Goal: Understand process/instructions: Learn about a topic

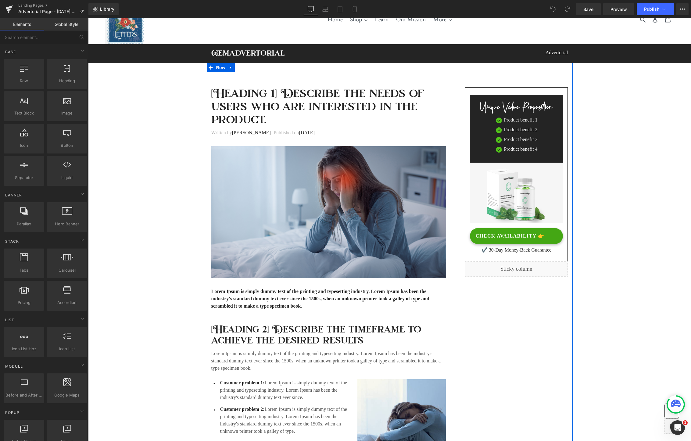
scroll to position [22, 0]
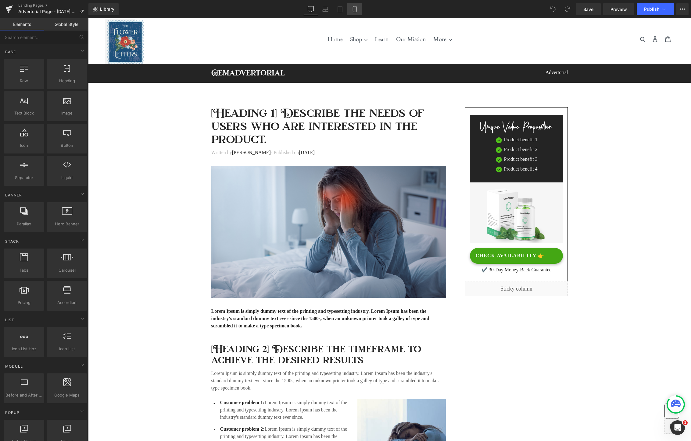
click at [356, 9] on icon at bounding box center [355, 9] width 6 height 6
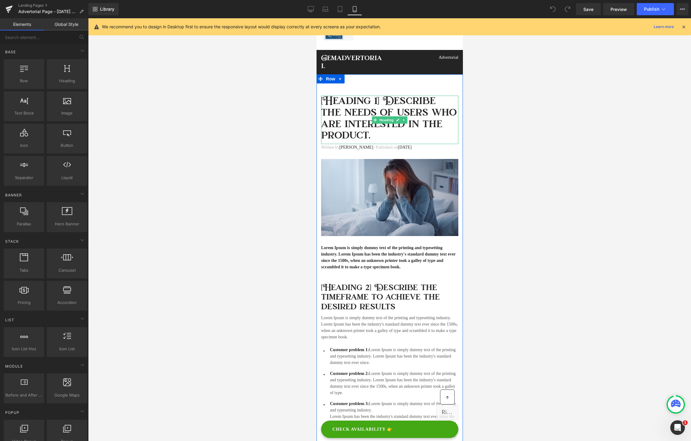
scroll to position [0, 0]
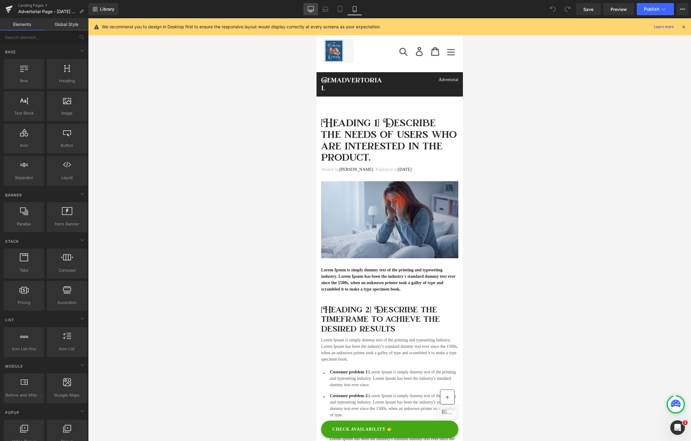
click at [311, 9] on icon at bounding box center [311, 9] width 6 height 6
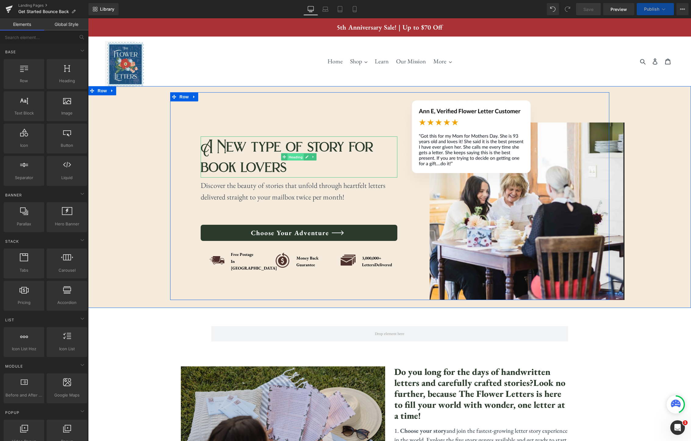
click at [294, 161] on span "Heading" at bounding box center [295, 157] width 16 height 7
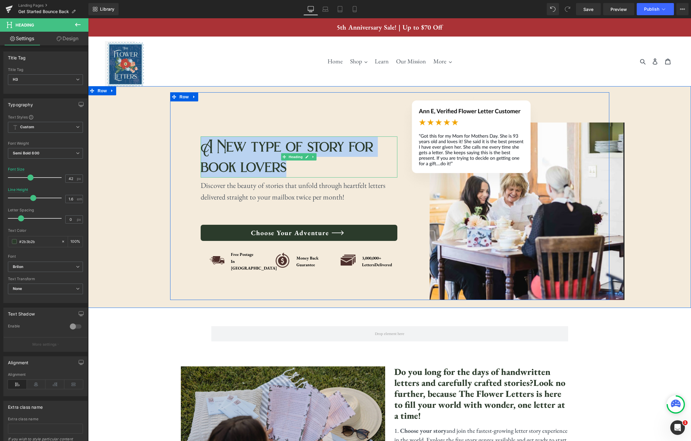
drag, startPoint x: 284, startPoint y: 172, endPoint x: 205, endPoint y: 151, distance: 81.3
click at [205, 151] on div "A New type of story for book lovers" at bounding box center [299, 157] width 197 height 41
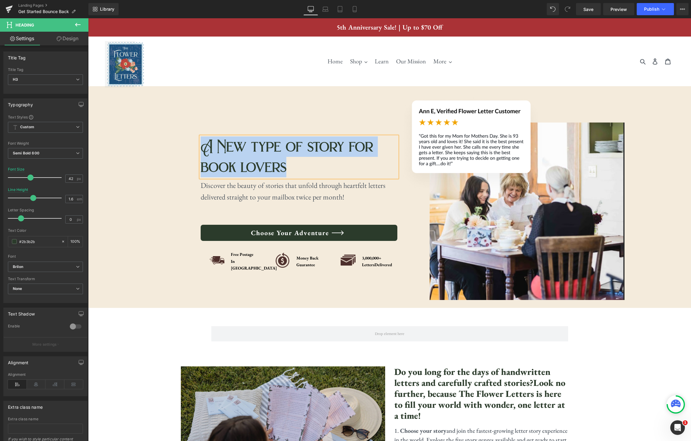
click at [298, 173] on div "A New type of story for book lovers" at bounding box center [299, 157] width 197 height 41
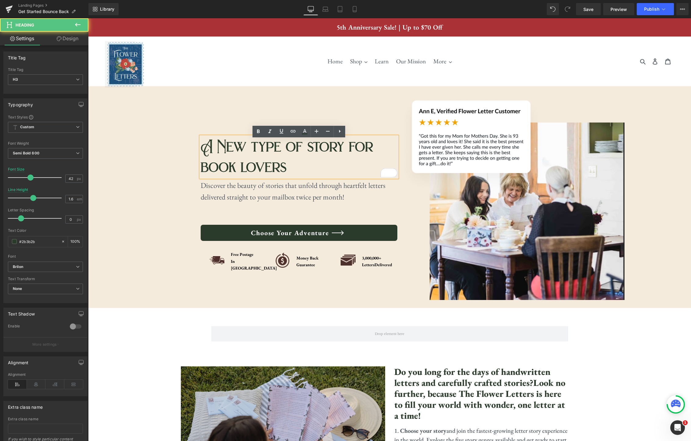
click at [286, 160] on div "A New type of story for book lovers" at bounding box center [299, 157] width 197 height 41
click at [223, 116] on div "A New type of story for book lovers Heading Discover the beauty of stories that…" at bounding box center [299, 196] width 197 height 207
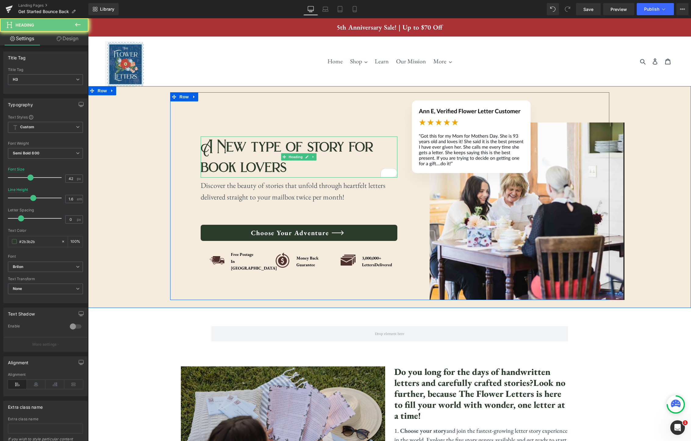
click at [292, 148] on div "A New type of story for book lovers" at bounding box center [299, 157] width 197 height 41
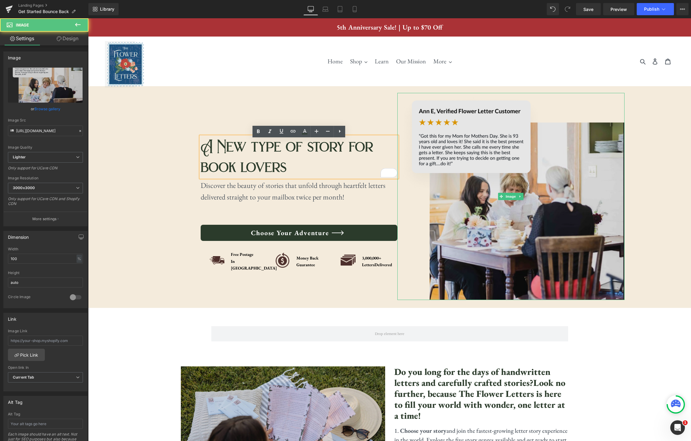
click at [402, 129] on img at bounding box center [510, 196] width 227 height 207
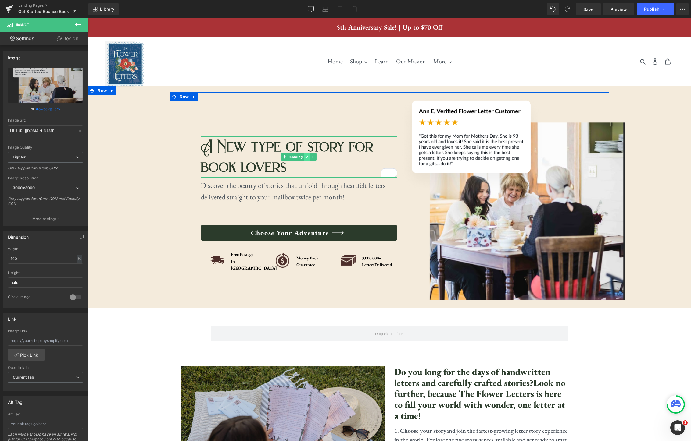
click at [308, 159] on icon at bounding box center [306, 157] width 3 height 4
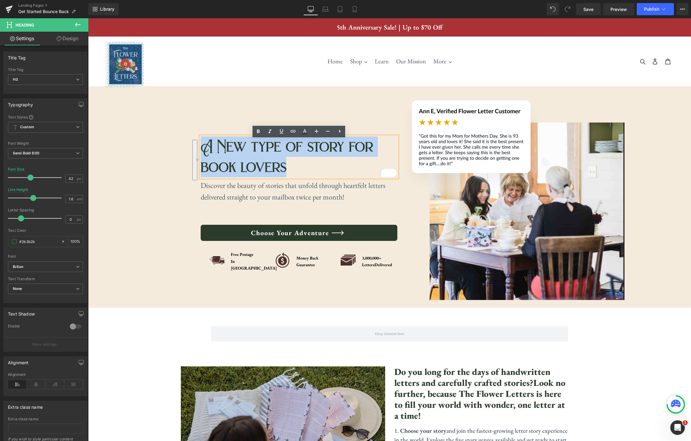
drag, startPoint x: 286, startPoint y: 171, endPoint x: 204, endPoint y: 150, distance: 84.7
click at [204, 150] on div "A New type of story for book lovers" at bounding box center [299, 157] width 197 height 41
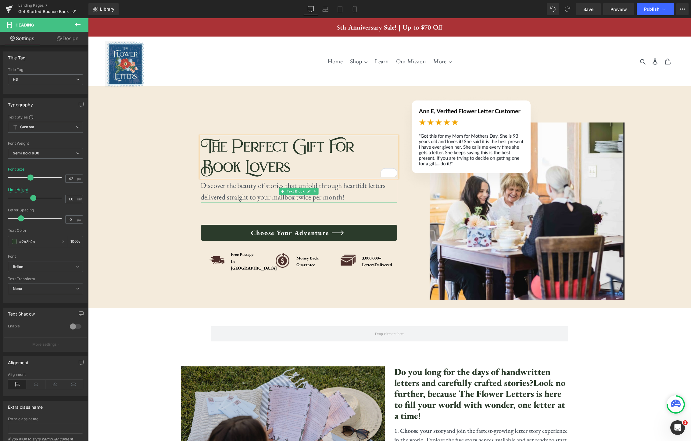
click at [338, 203] on p "Discover the beauty of stories that unfold through heartfelt letters delivered …" at bounding box center [299, 191] width 197 height 23
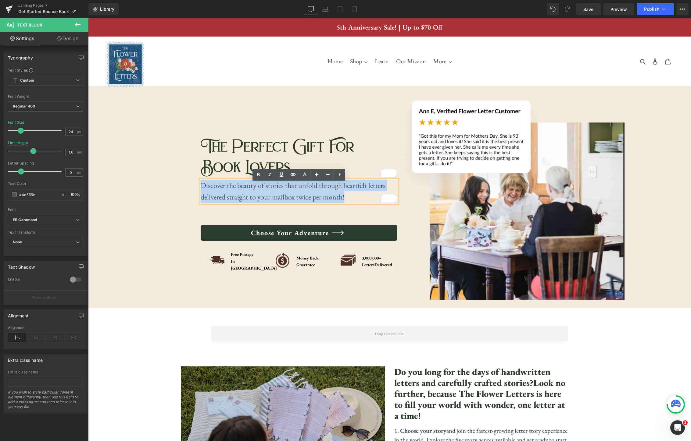
drag, startPoint x: 352, startPoint y: 202, endPoint x: 277, endPoint y: 187, distance: 76.4
click at [201, 190] on p "Discover the beauty of stories that unfold through heartfelt letters delivered …" at bounding box center [299, 191] width 197 height 23
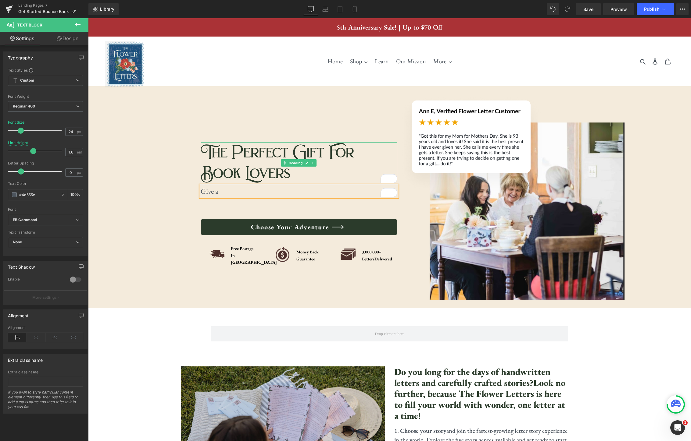
click at [294, 184] on div "Book Lovers" at bounding box center [299, 173] width 197 height 20
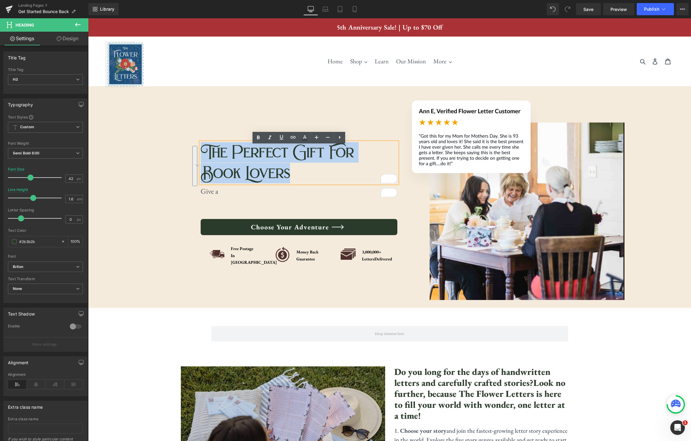
drag, startPoint x: 294, startPoint y: 177, endPoint x: 205, endPoint y: 152, distance: 92.3
click at [205, 152] on div "The Perfect Gift For Book Lovers" at bounding box center [299, 162] width 197 height 41
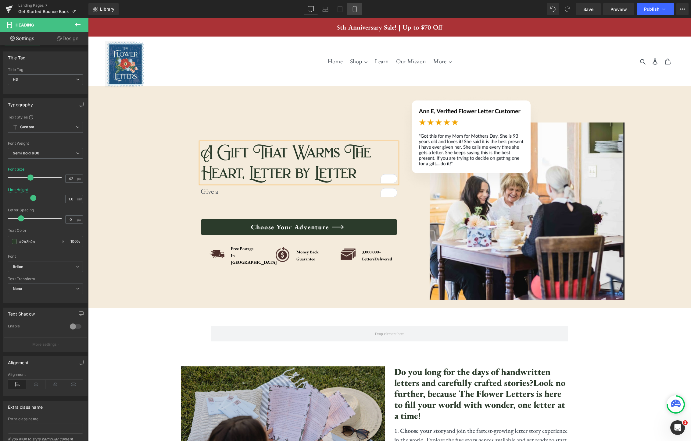
click at [358, 12] on icon at bounding box center [355, 9] width 6 height 6
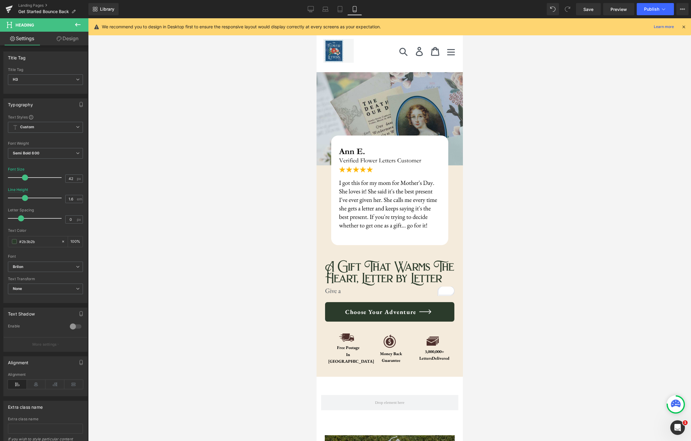
scroll to position [101, 0]
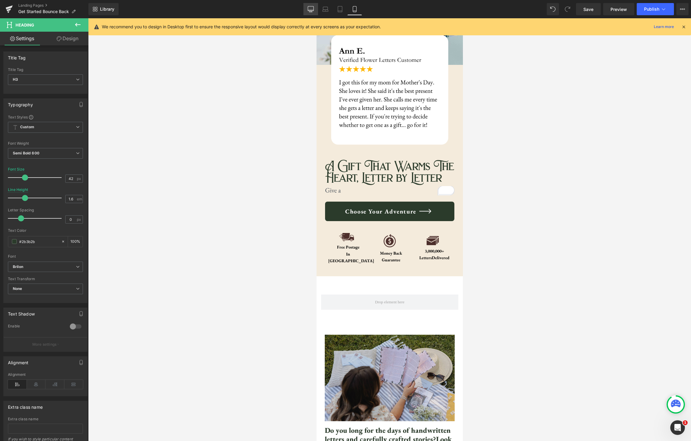
click at [311, 10] on icon at bounding box center [311, 9] width 6 height 6
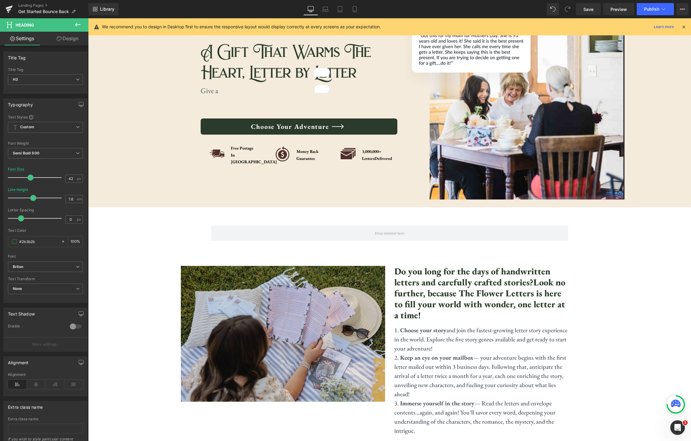
scroll to position [0, 0]
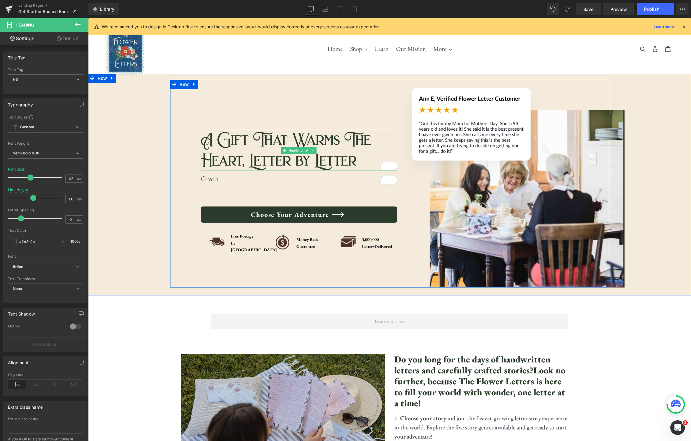
click at [366, 164] on div "A Gift That Warms The Heart, Letter by Letter" at bounding box center [299, 150] width 197 height 41
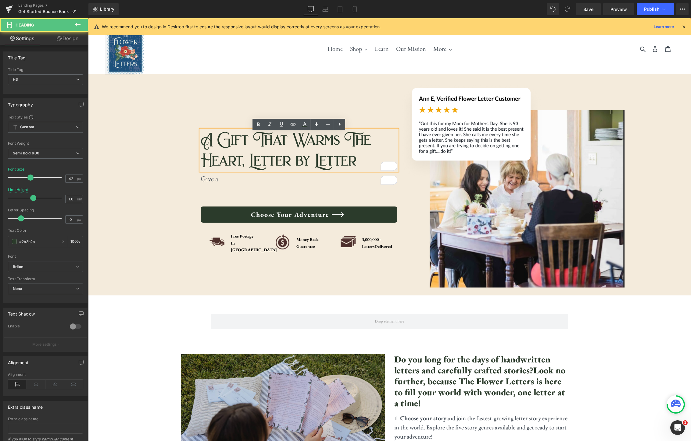
scroll to position [13, 0]
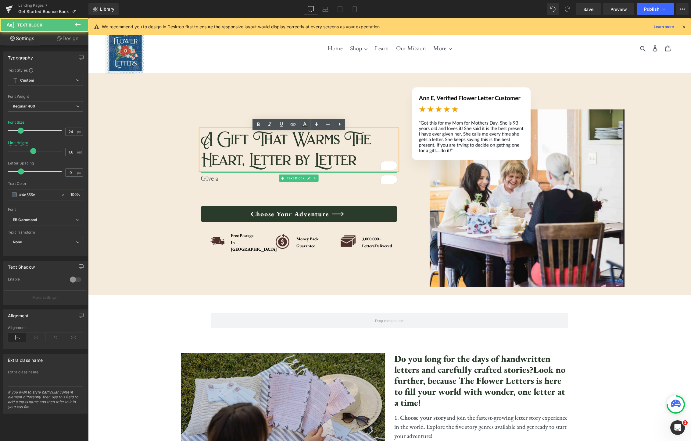
click at [225, 184] on p "Give a" at bounding box center [299, 179] width 197 height 12
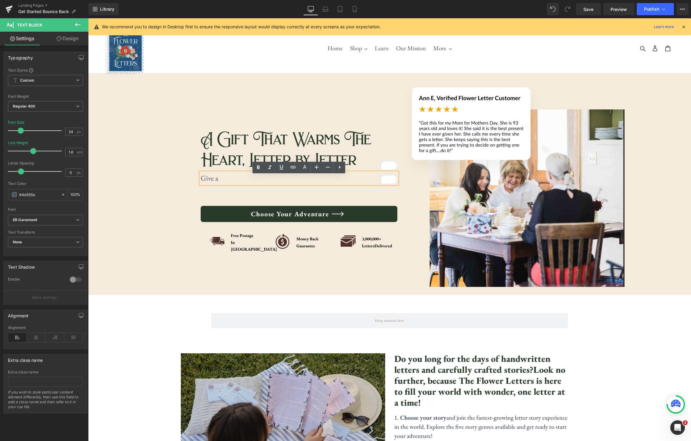
click at [228, 181] on p "Give a" at bounding box center [299, 179] width 197 height 12
click at [311, 218] on link at bounding box center [309, 214] width 6 height 7
drag, startPoint x: 359, startPoint y: 10, endPoint x: 337, endPoint y: 12, distance: 21.8
click at [359, 10] on link "Mobile" at bounding box center [354, 9] width 15 height 12
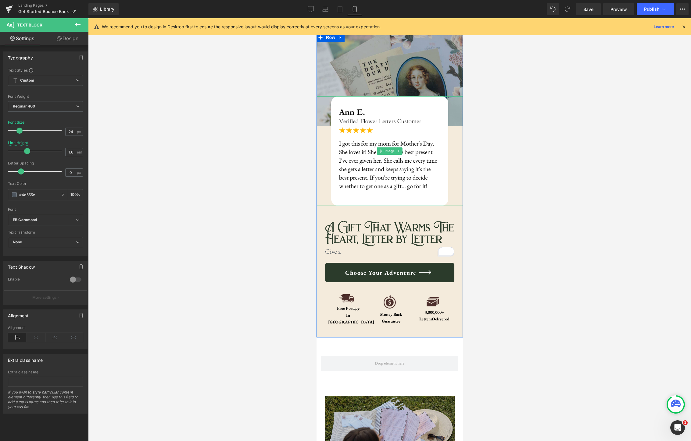
scroll to position [0, 0]
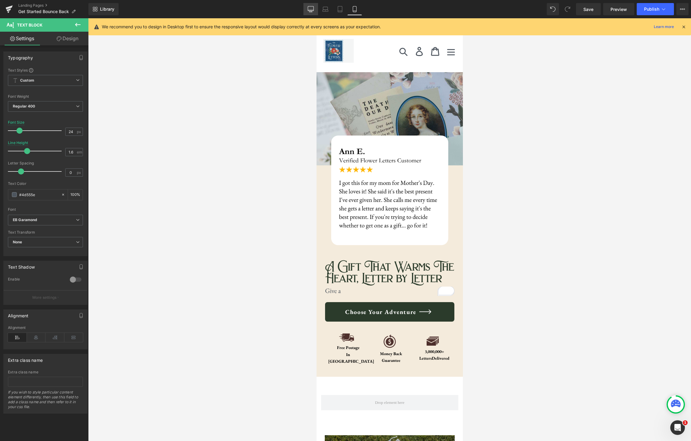
drag, startPoint x: 309, startPoint y: 9, endPoint x: 117, endPoint y: 50, distance: 196.0
click at [309, 9] on icon at bounding box center [311, 9] width 6 height 6
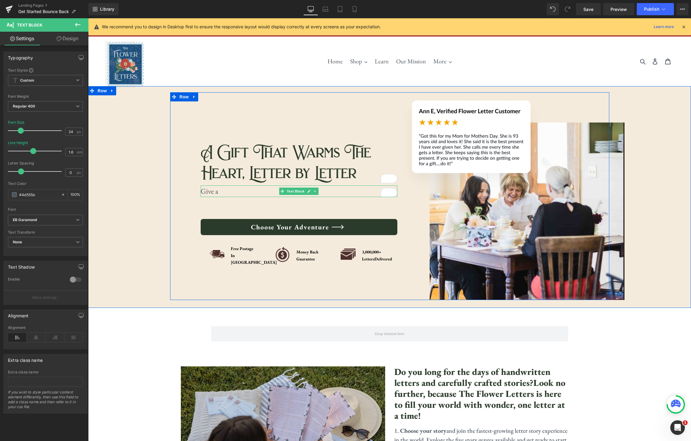
click at [223, 197] on p "Give a" at bounding box center [299, 192] width 197 height 12
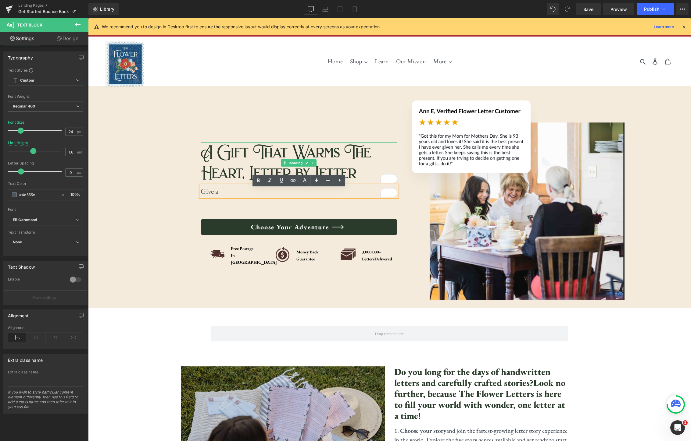
click at [240, 161] on div "A Gift That Warms The Heart, Letter by Letter" at bounding box center [299, 162] width 197 height 41
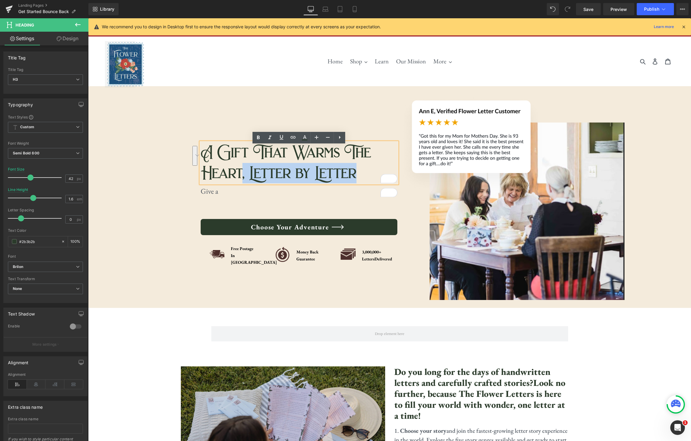
drag, startPoint x: 354, startPoint y: 176, endPoint x: 264, endPoint y: 174, distance: 89.6
click at [243, 171] on div "A Gift That Warms The Heart, Letter by Letter" at bounding box center [299, 162] width 197 height 41
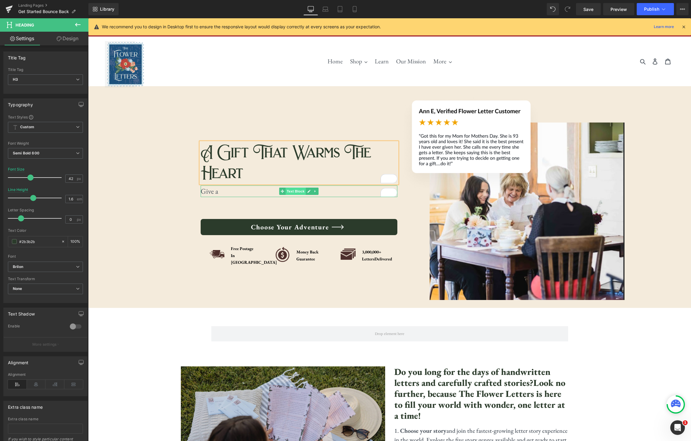
click at [288, 195] on span "Text Block" at bounding box center [295, 191] width 20 height 7
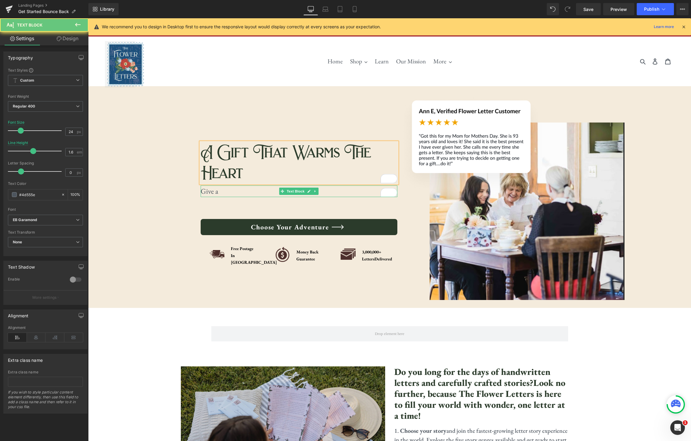
click at [273, 196] on p "Give a" at bounding box center [299, 192] width 197 height 12
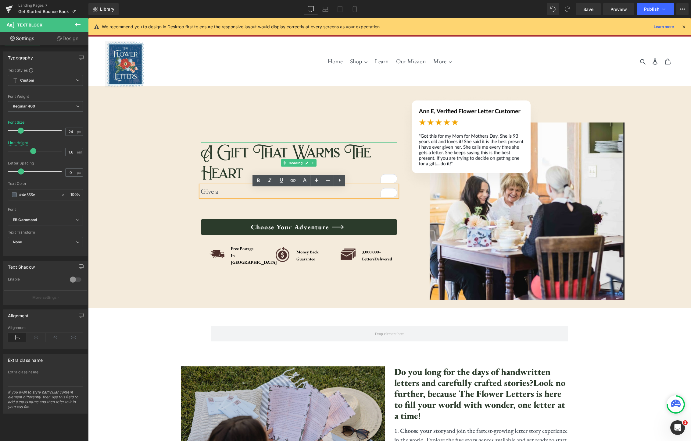
click at [289, 162] on div "A Gift That Warms The Heart" at bounding box center [299, 162] width 197 height 41
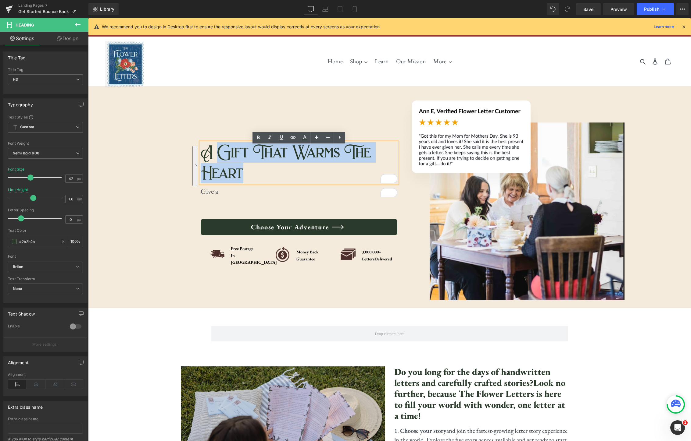
drag, startPoint x: 269, startPoint y: 171, endPoint x: 221, endPoint y: 151, distance: 52.0
click at [221, 151] on div "A Gift That Warms The Heart" at bounding box center [299, 162] width 197 height 41
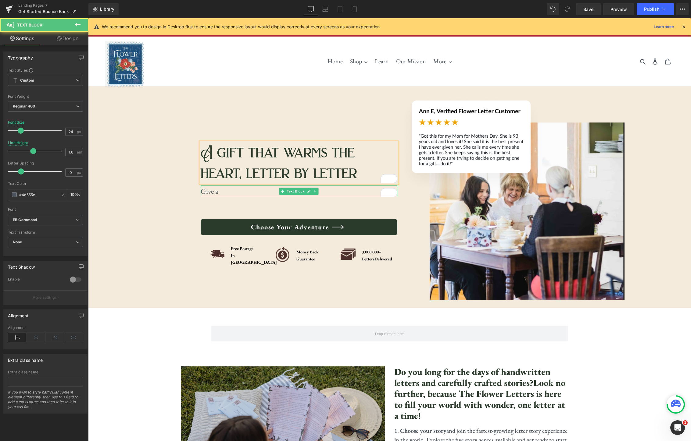
click at [240, 195] on p "Give a" at bounding box center [299, 192] width 197 height 12
drag, startPoint x: 216, startPoint y: 196, endPoint x: 201, endPoint y: 195, distance: 15.0
click at [201, 195] on p "Give a" at bounding box center [299, 192] width 197 height 12
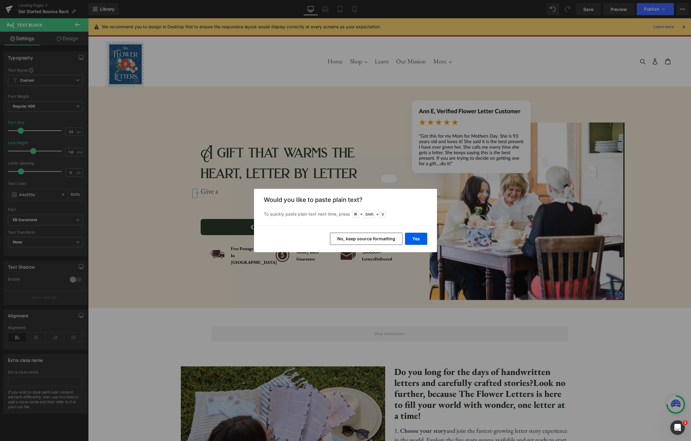
click at [385, 242] on button "No, keep source formatting" at bounding box center [366, 239] width 73 height 12
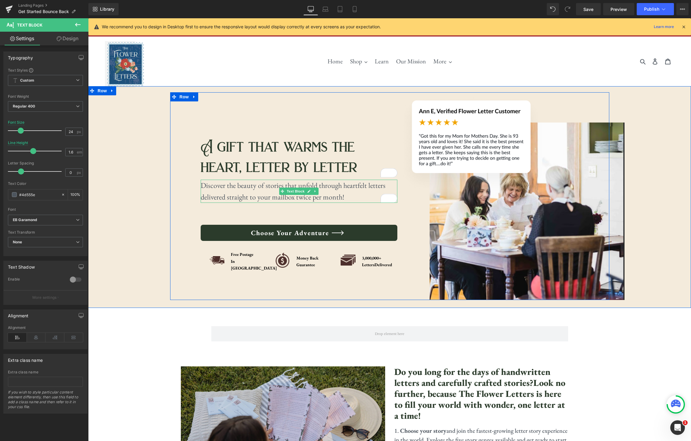
drag, startPoint x: 350, startPoint y: 203, endPoint x: 355, endPoint y: 203, distance: 4.9
click at [351, 203] on p "Discover the beauty of stories that unfold through heartfelt letters delivered …" at bounding box center [299, 191] width 197 height 23
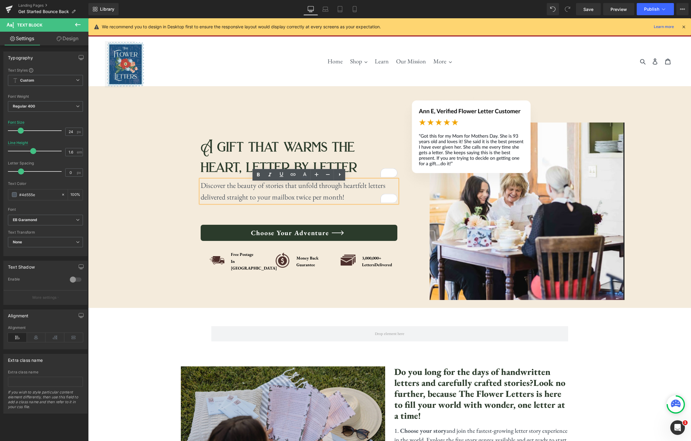
click at [656, 126] on div "Image Image A gift that warms the heart, letter by letter Heading Discover the …" at bounding box center [389, 196] width 603 height 208
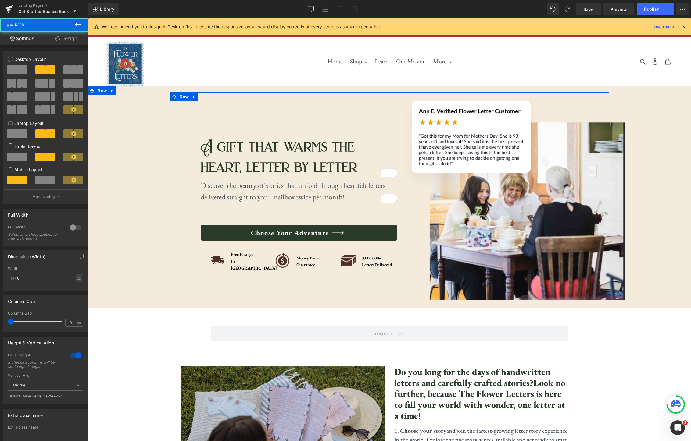
click at [291, 207] on div "A gift that warms the heart, letter by letter Heading Discover the beauty of st…" at bounding box center [299, 196] width 197 height 207
click at [326, 200] on p "Discover the beauty of stories that unfold through heartfelt letters delivered …" at bounding box center [299, 191] width 197 height 23
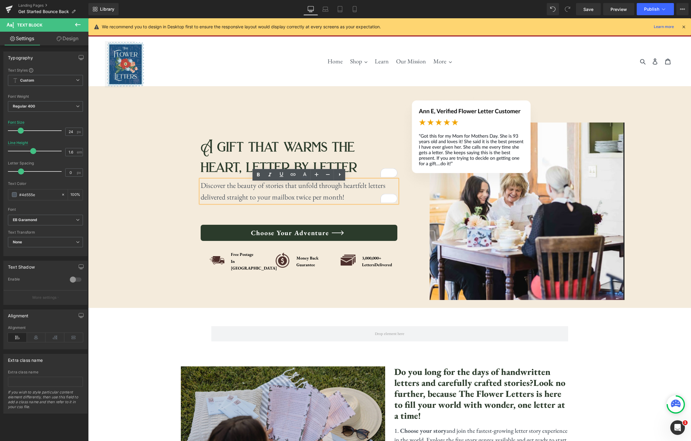
click at [344, 200] on p "Discover the beauty of stories that unfold through heartfelt letters delivered …" at bounding box center [299, 191] width 197 height 23
click at [360, 8] on link "Mobile" at bounding box center [354, 9] width 15 height 12
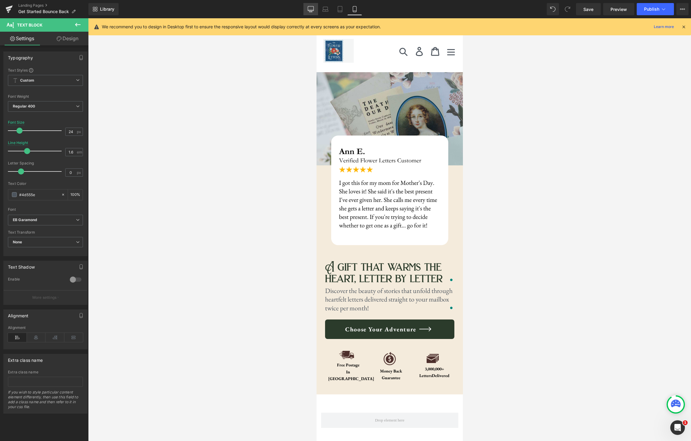
click at [311, 10] on icon at bounding box center [311, 9] width 6 height 6
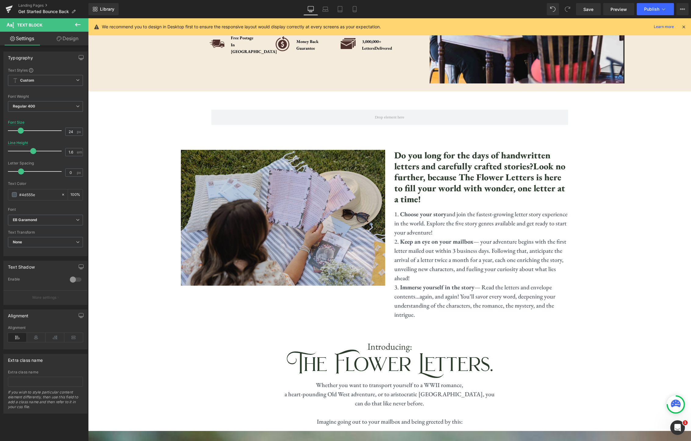
scroll to position [227, 0]
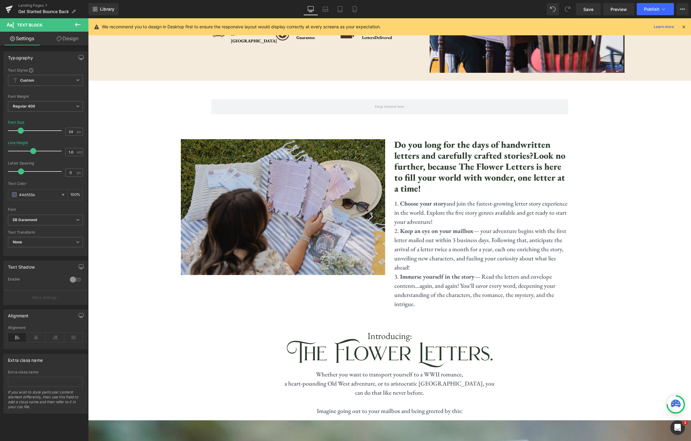
click at [500, 260] on li "Keep an eye on your mailbox — your adventure begins with the first letter maile…" at bounding box center [481, 250] width 174 height 46
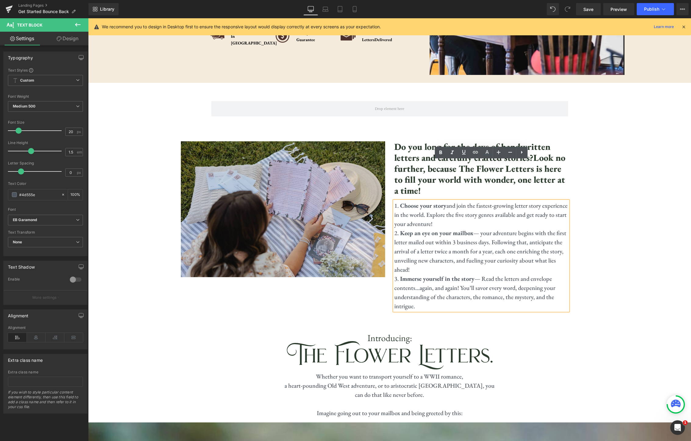
scroll to position [213, 0]
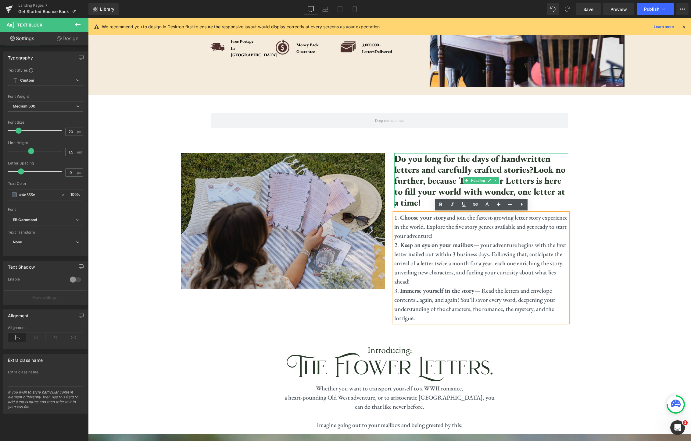
click at [418, 191] on h3 "Do you long for the days of handwritten letters and carefully crafted stories?L…" at bounding box center [481, 180] width 174 height 55
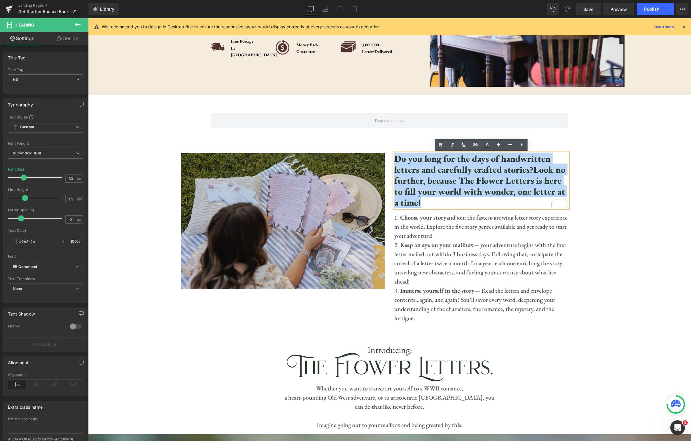
drag, startPoint x: 420, startPoint y: 203, endPoint x: 394, endPoint y: 162, distance: 48.2
click at [394, 162] on h3 "Do you long for the days of handwritten letters and carefully crafted stories?L…" at bounding box center [481, 180] width 174 height 55
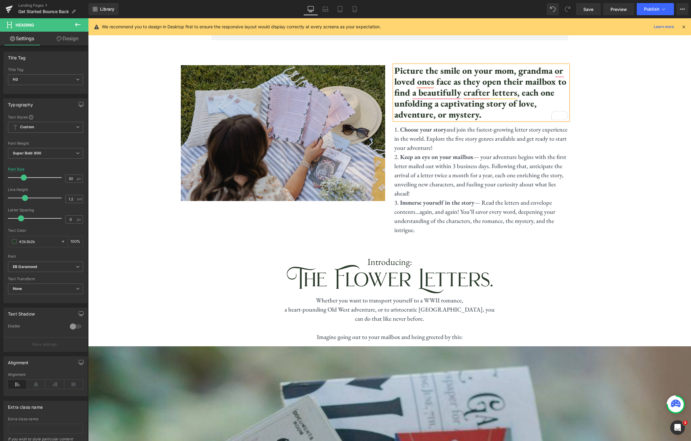
scroll to position [378, 0]
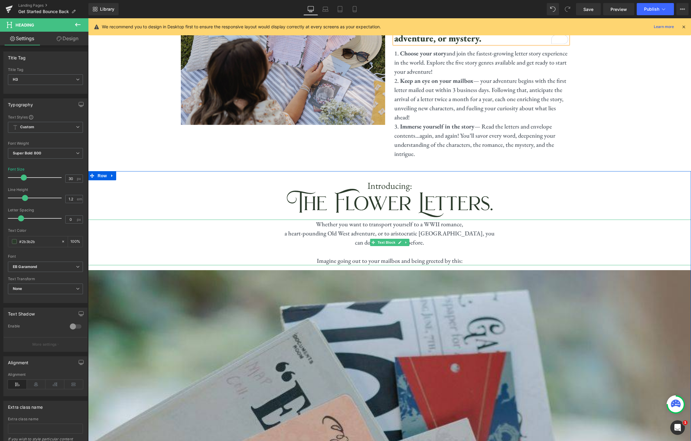
drag, startPoint x: 427, startPoint y: 242, endPoint x: 422, endPoint y: 245, distance: 5.7
click at [427, 242] on p "can do that like never before. Imagine going out to your mailbox and being gree…" at bounding box center [389, 251] width 603 height 27
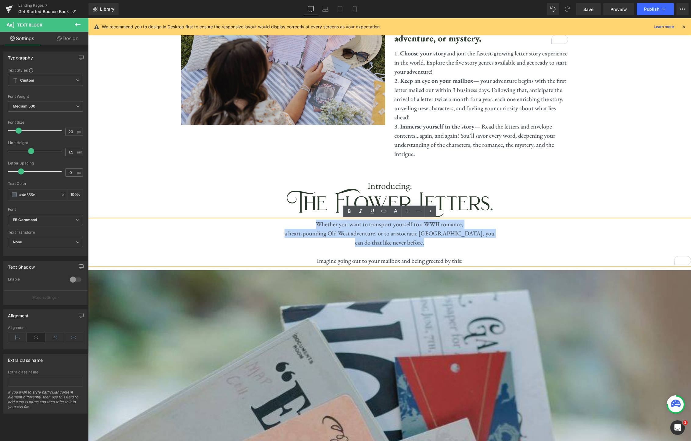
drag, startPoint x: 425, startPoint y: 243, endPoint x: 317, endPoint y: 227, distance: 108.8
click at [317, 227] on div "Whether you want to transport yourself to a WWII romance, a heart-pounding Old …" at bounding box center [389, 243] width 603 height 46
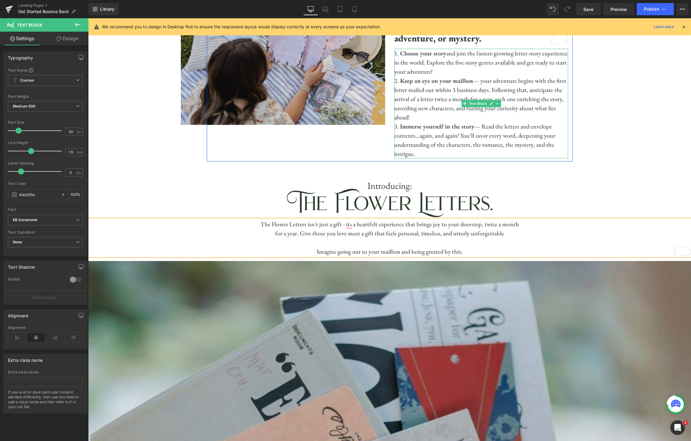
click at [459, 118] on li "Keep an eye on your mailbox — your adventure begins with the first letter maile…" at bounding box center [481, 99] width 174 height 46
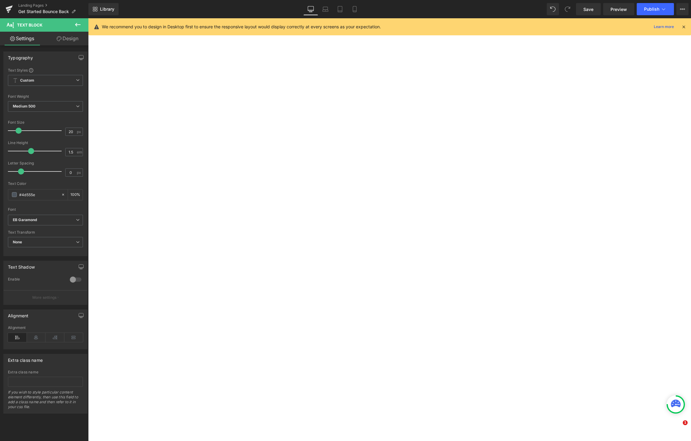
click at [357, 9] on icon at bounding box center [355, 9] width 6 height 6
type input "100"
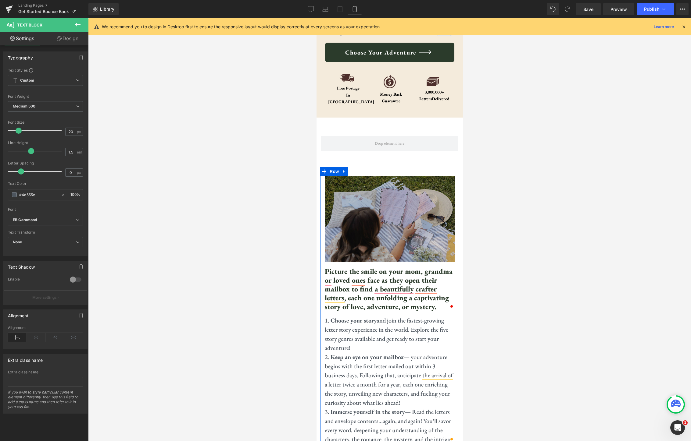
scroll to position [274, 0]
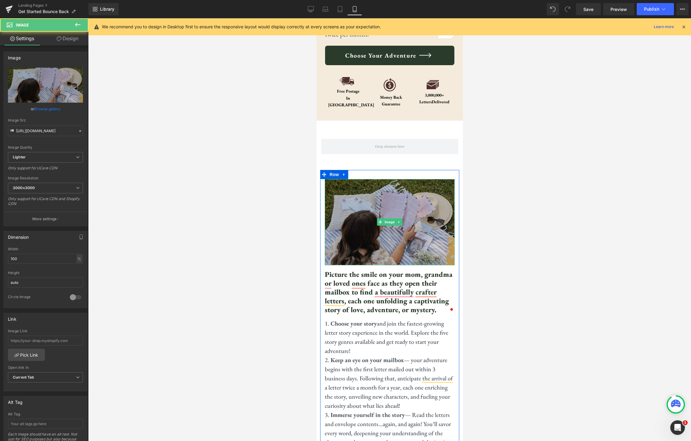
click at [370, 201] on img at bounding box center [389, 222] width 130 height 87
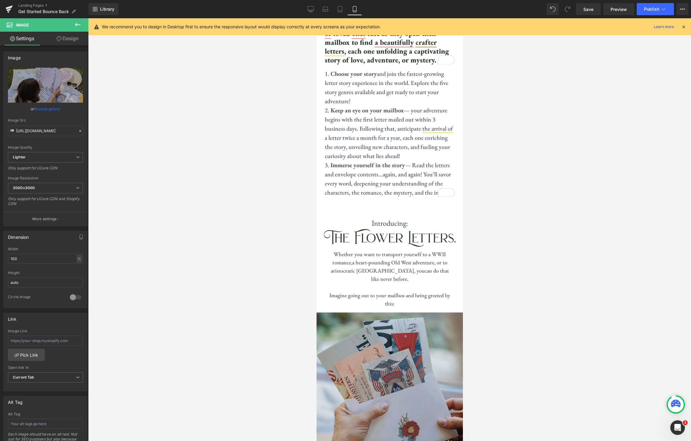
scroll to position [450, 0]
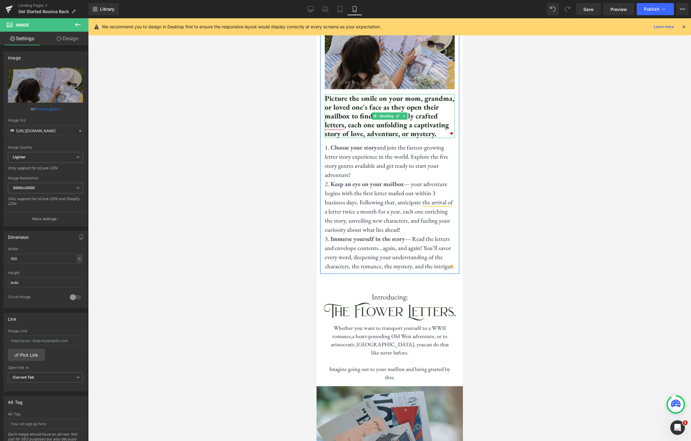
click at [409, 115] on h3 "Picture the smile on your mom, grandma, or loved one's face as they open their …" at bounding box center [389, 116] width 130 height 44
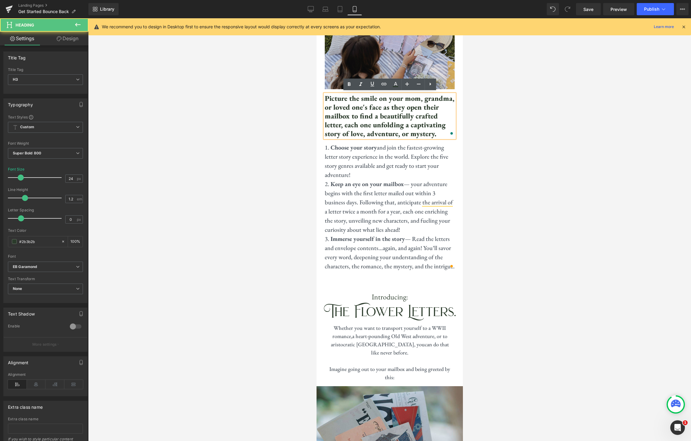
drag, startPoint x: 440, startPoint y: 132, endPoint x: 431, endPoint y: 139, distance: 10.9
click at [440, 132] on h3 "Picture the smile on your mom, grandma, or loved one's face as they open their …" at bounding box center [389, 116] width 130 height 44
click at [412, 161] on li "Choose your story and join the fastest-growing letter story experience in the w…" at bounding box center [389, 161] width 130 height 37
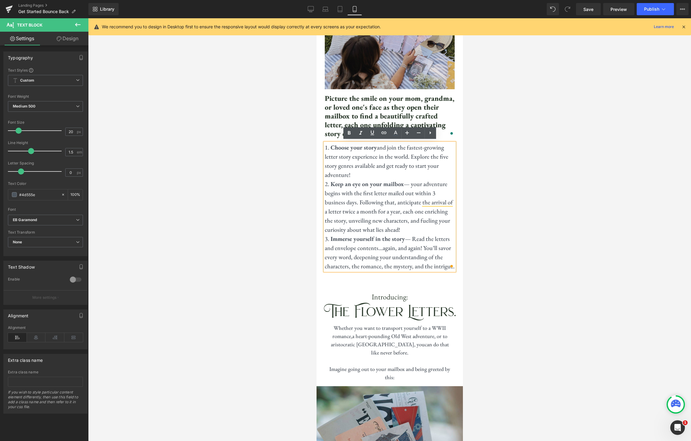
click at [361, 174] on li "Choose your story and join the fastest-growing letter story experience in the w…" at bounding box center [389, 161] width 130 height 37
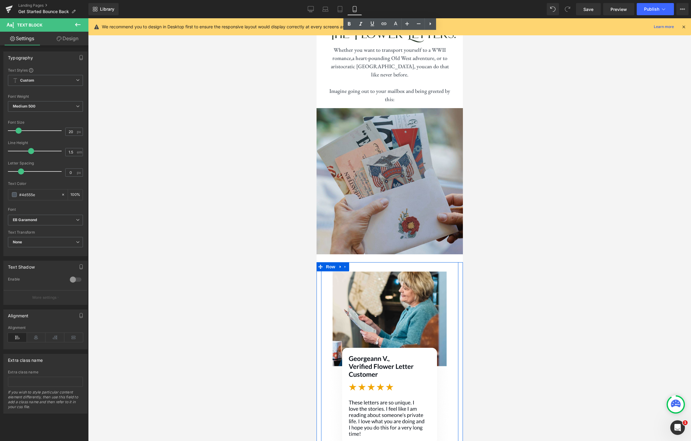
scroll to position [724, 0]
